Goal: Navigation & Orientation: Find specific page/section

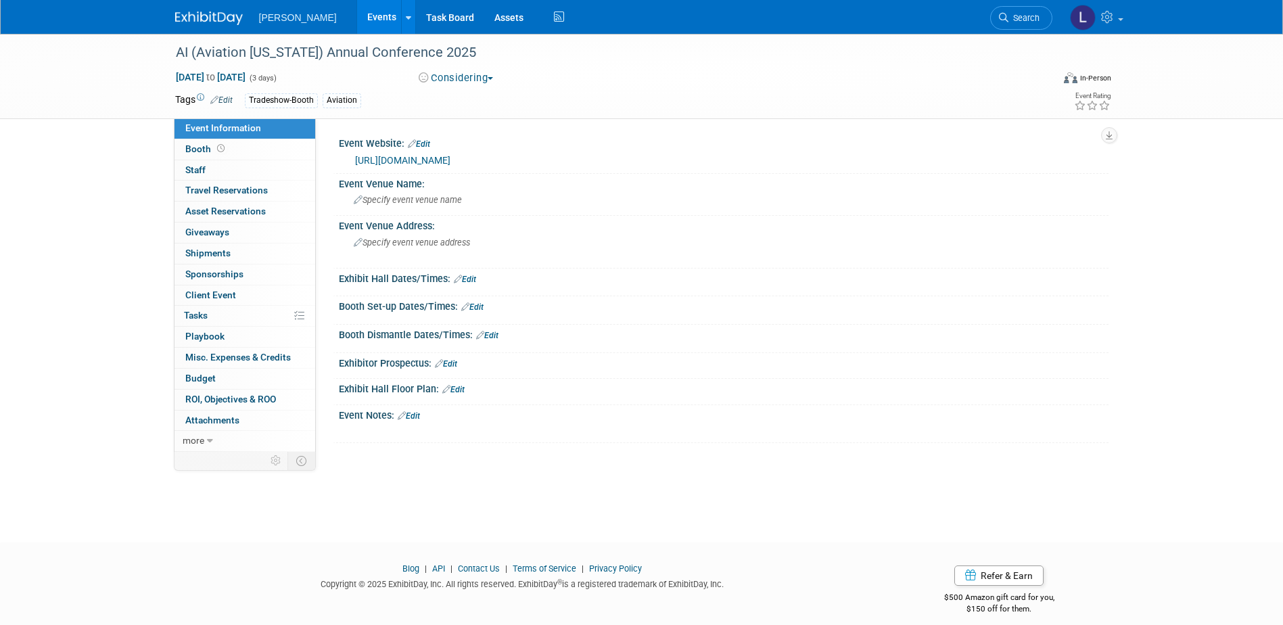
click at [357, 14] on link "Events" at bounding box center [381, 17] width 49 height 34
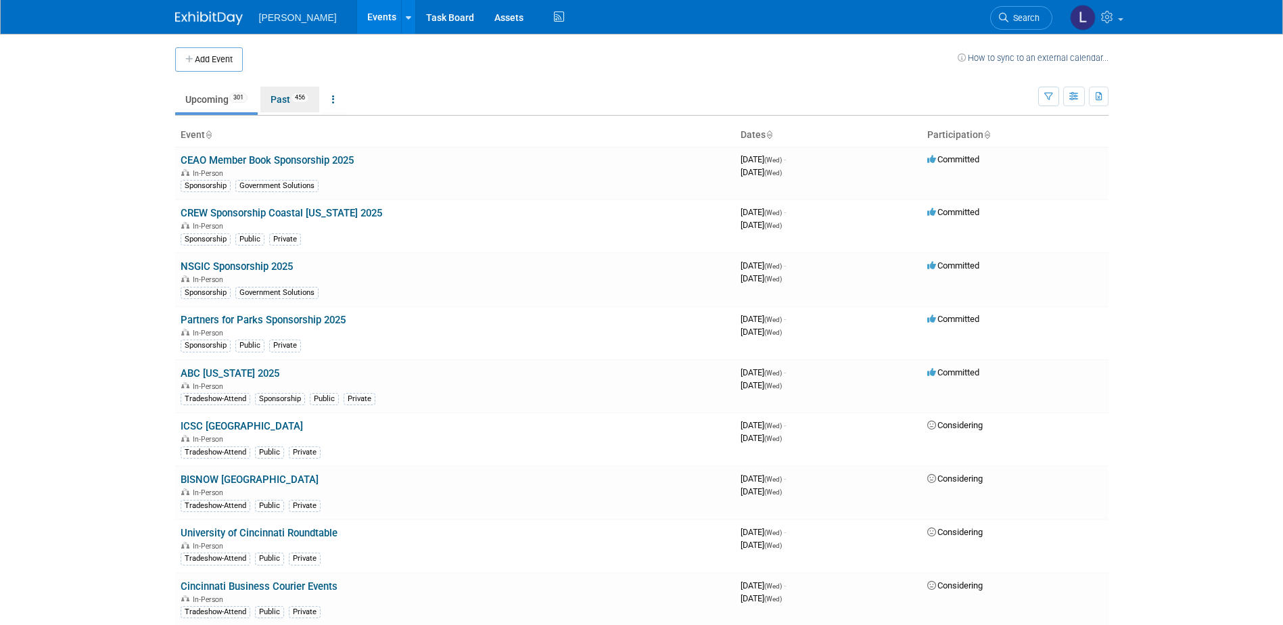
click at [298, 97] on span "456" at bounding box center [300, 98] width 18 height 10
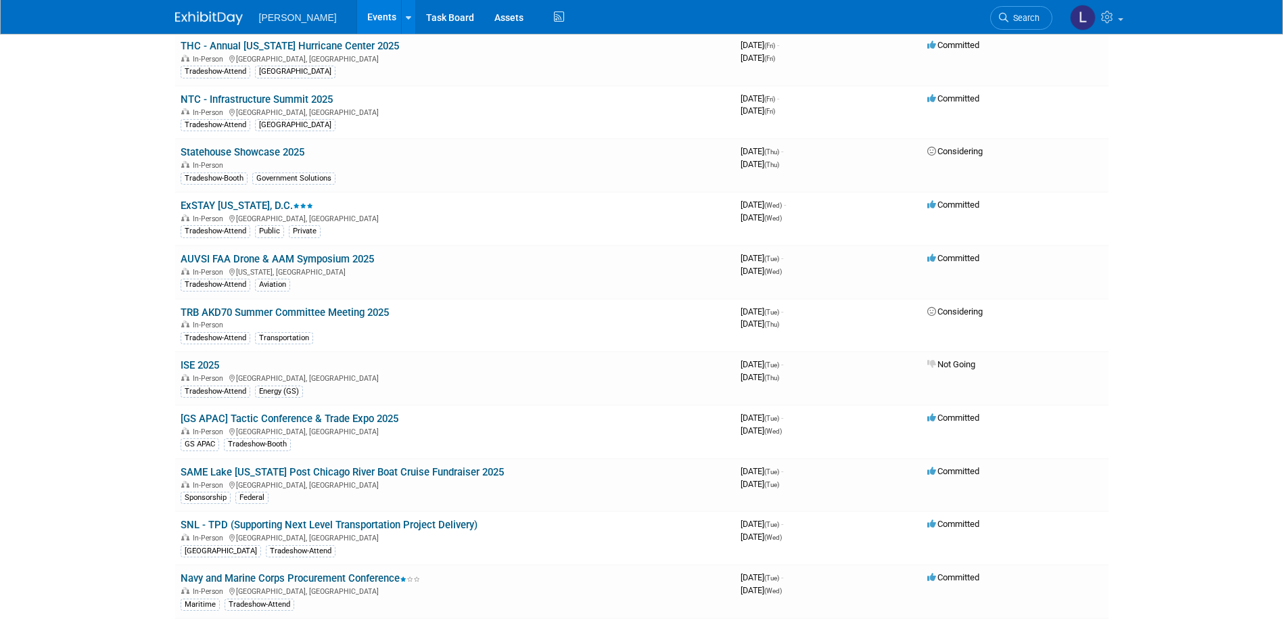
scroll to position [23848, 0]
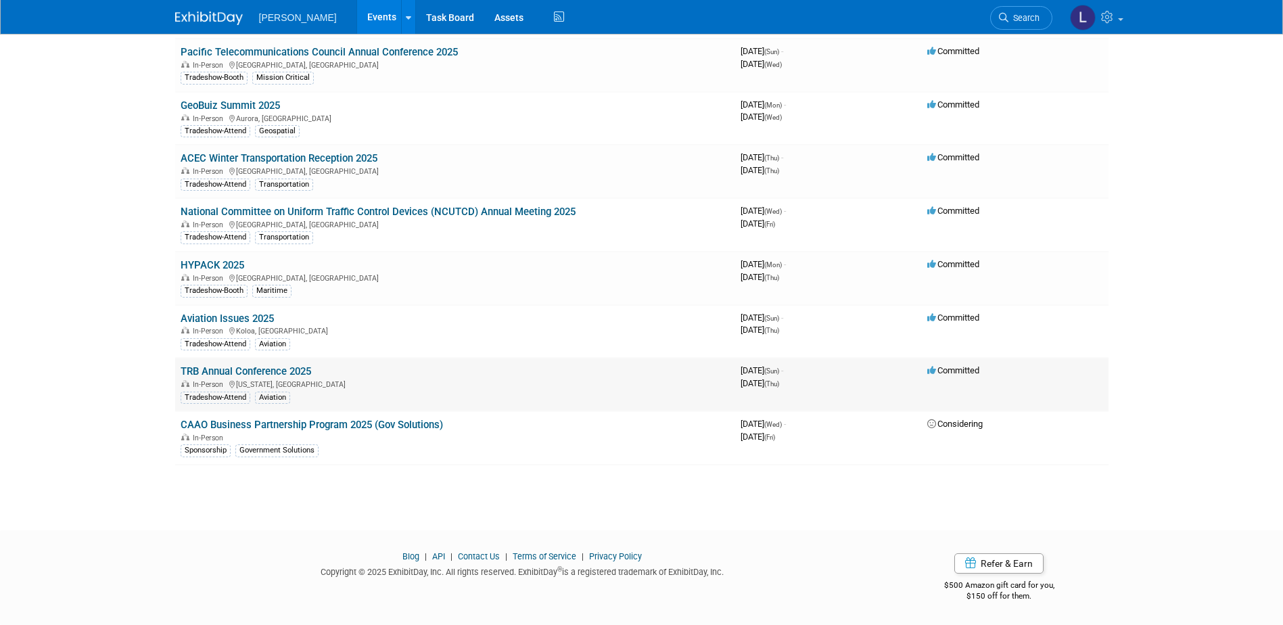
click at [231, 371] on link "TRB Annual Conference 2025" at bounding box center [246, 371] width 131 height 12
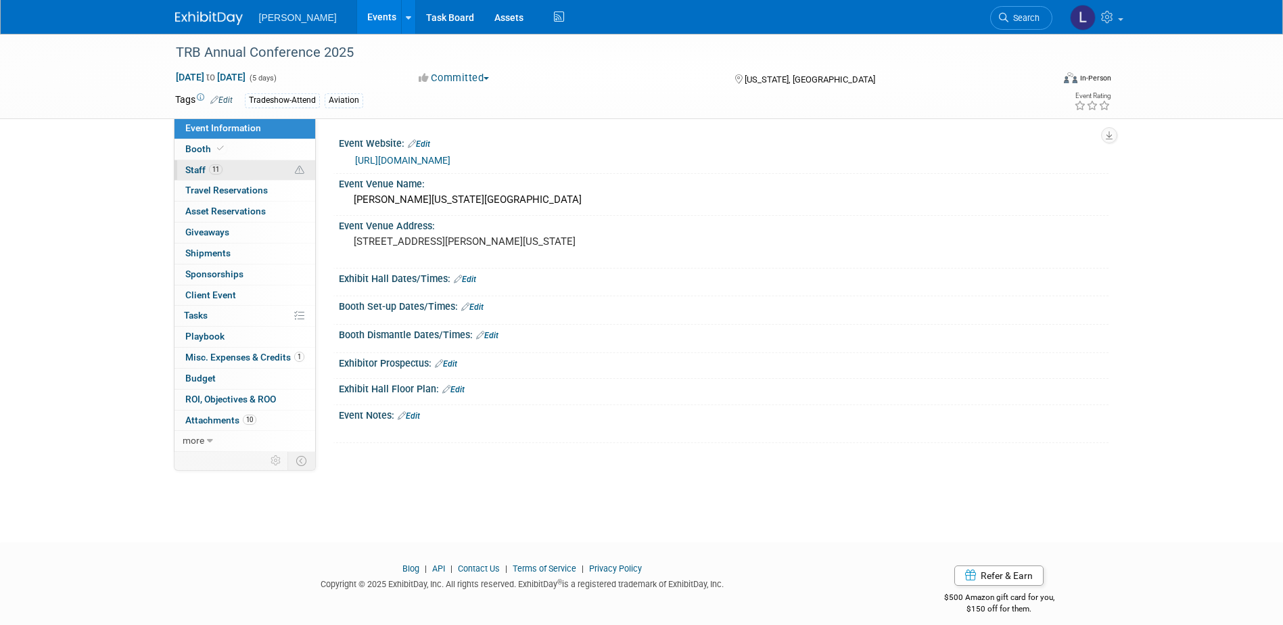
click at [235, 167] on link "11 Staff 11" at bounding box center [244, 170] width 141 height 20
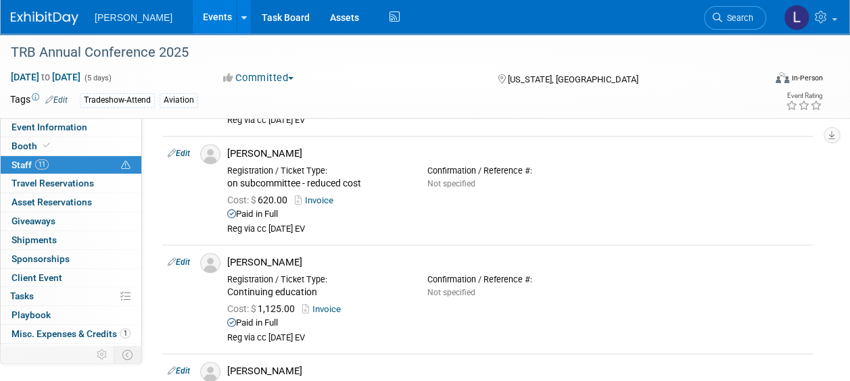
scroll to position [812, 0]
